Goal: Task Accomplishment & Management: Manage account settings

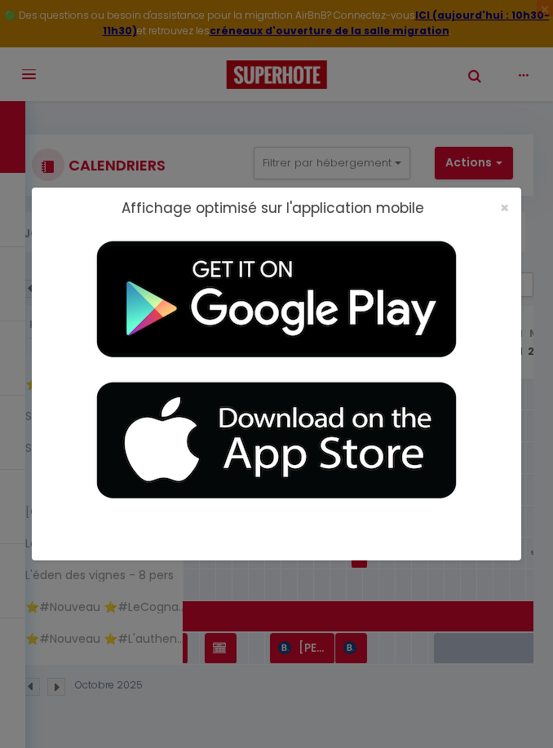
select select
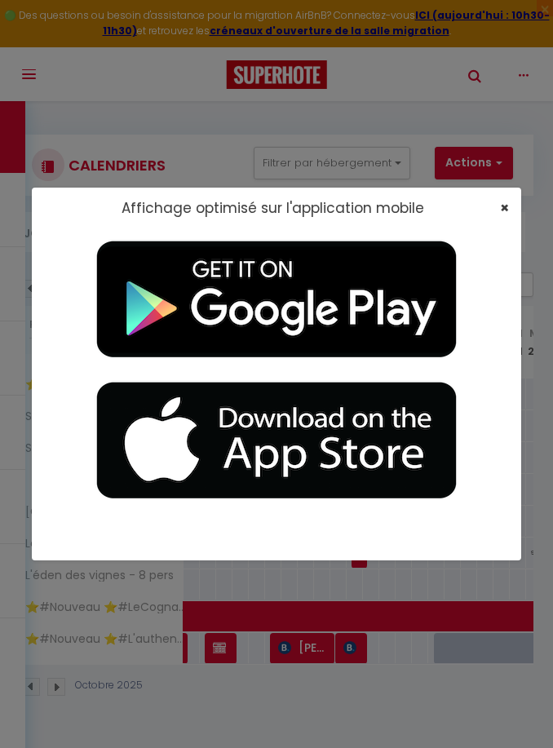
click at [507, 205] on span "×" at bounding box center [504, 207] width 9 height 20
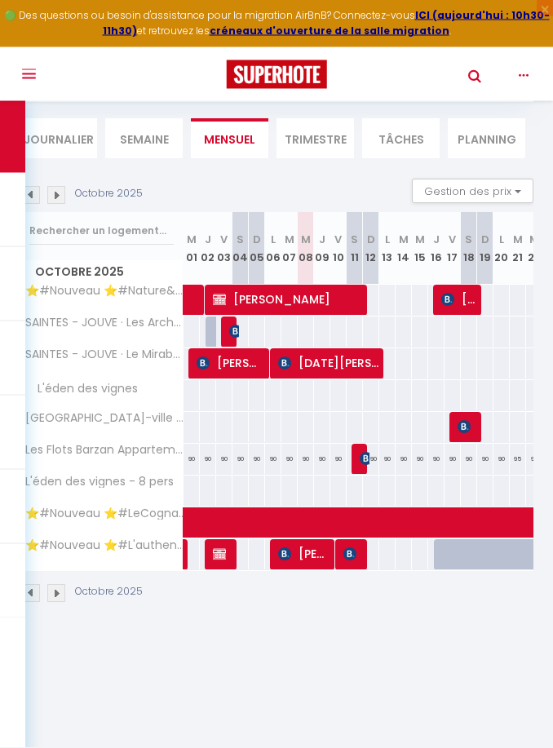
scroll to position [100, 0]
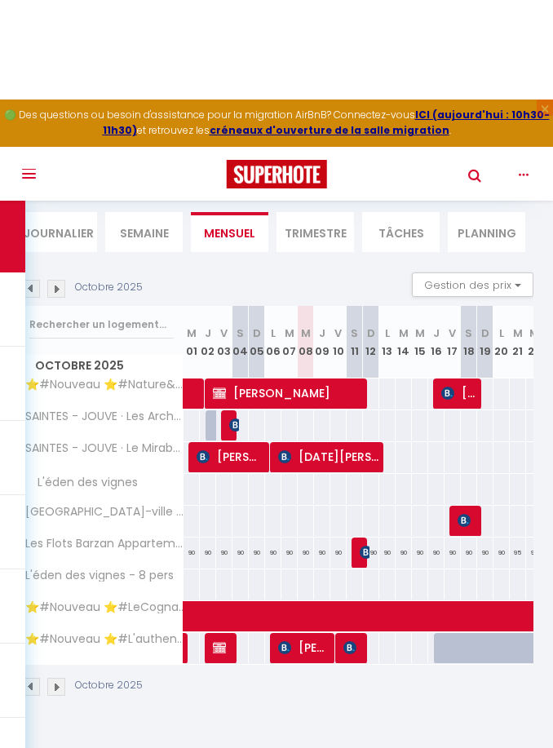
select select "OK"
select select "1"
select select "0"
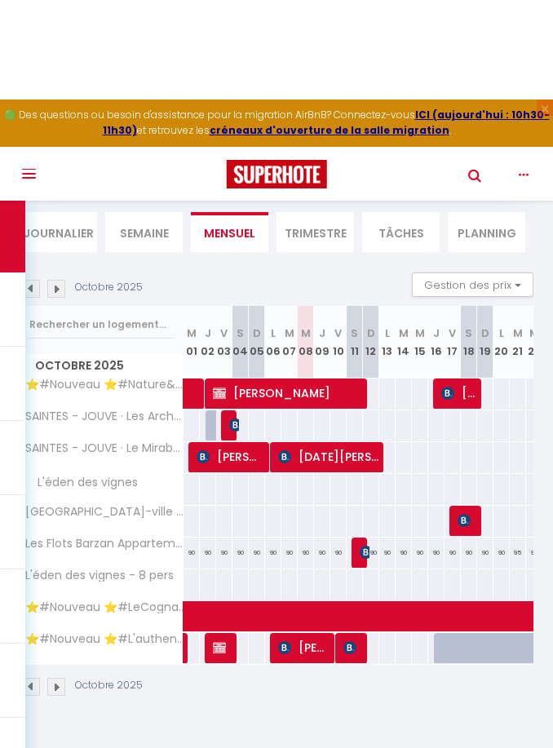
select select "1"
select select
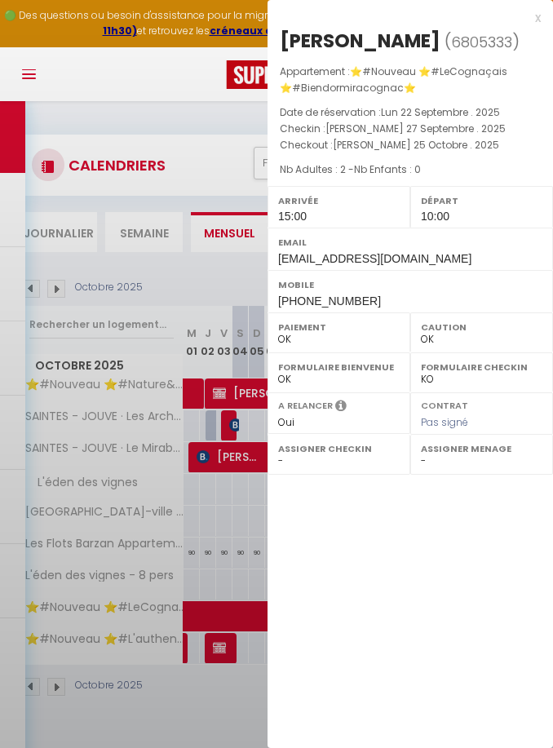
select select "42870"
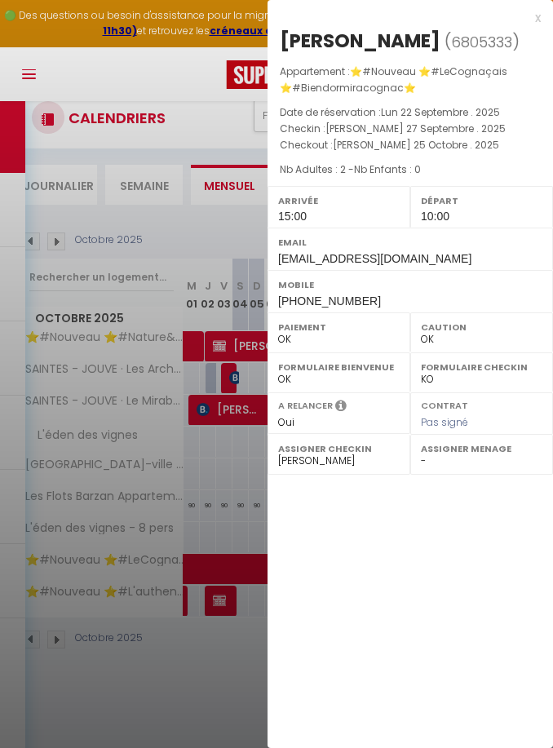
scroll to position [52, 0]
